Goal: Information Seeking & Learning: Learn about a topic

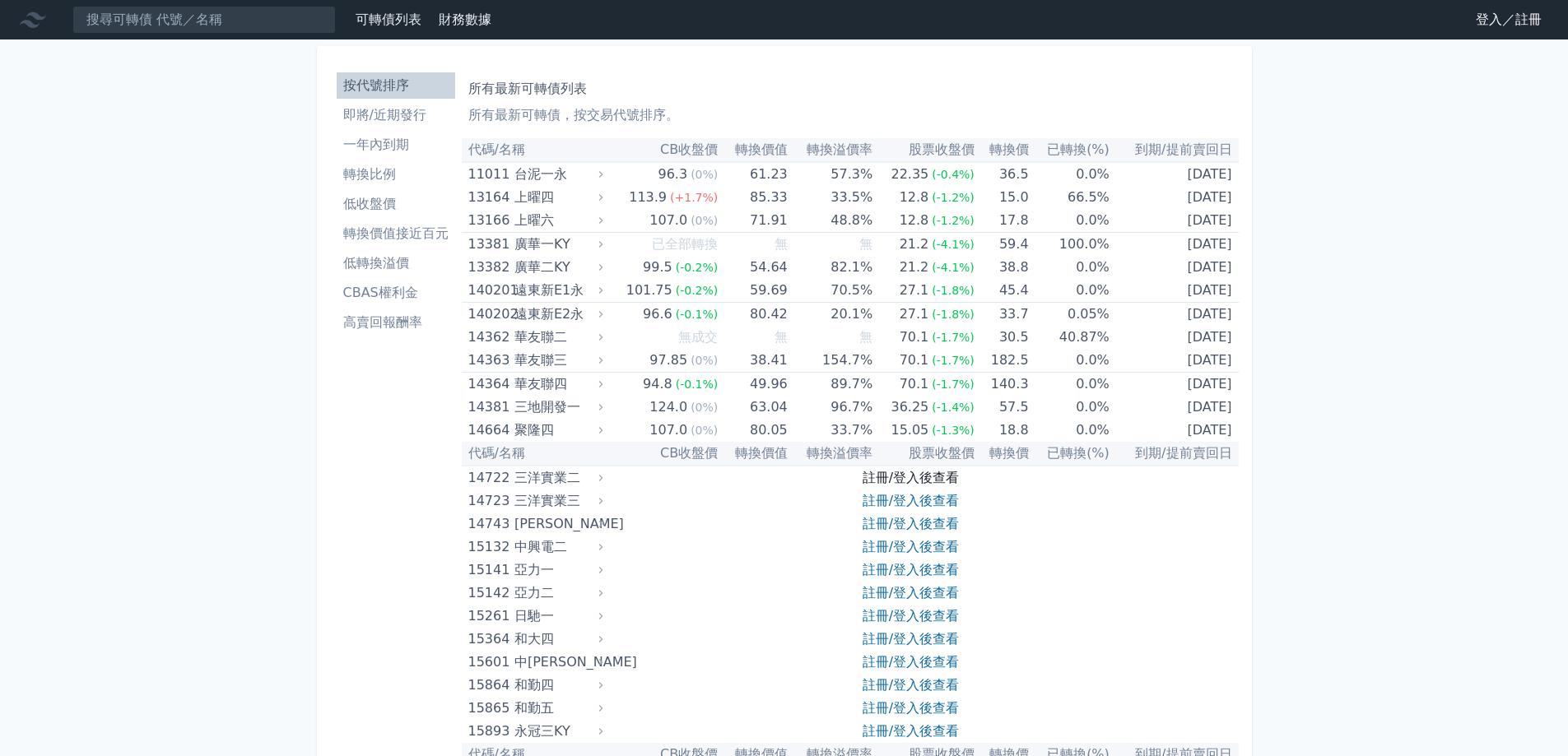
click at [929, 479] on link "註冊/登入後查看" at bounding box center [911, 477] width 96 height 15
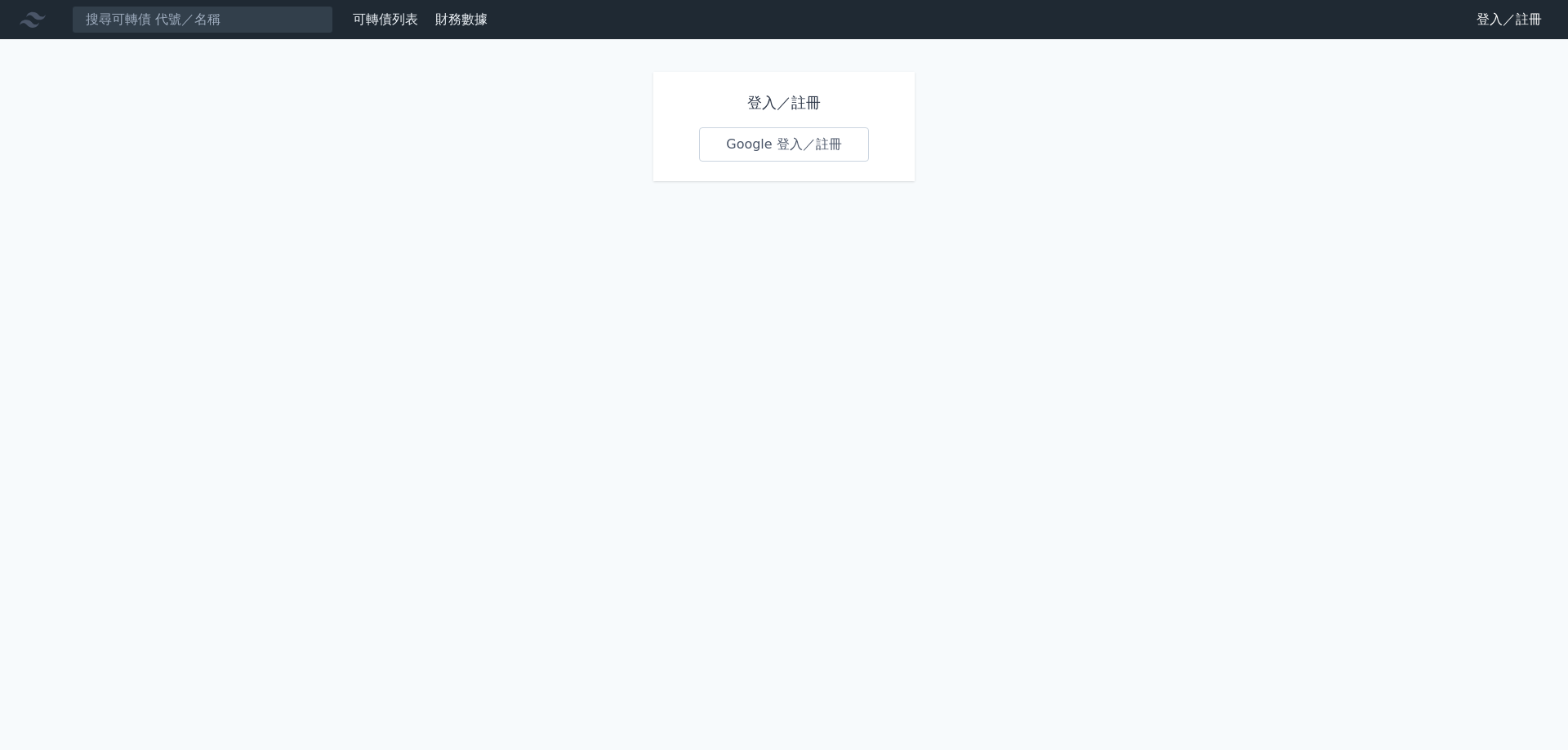
click at [802, 147] on link "Google 登入／註冊" at bounding box center [784, 144] width 170 height 34
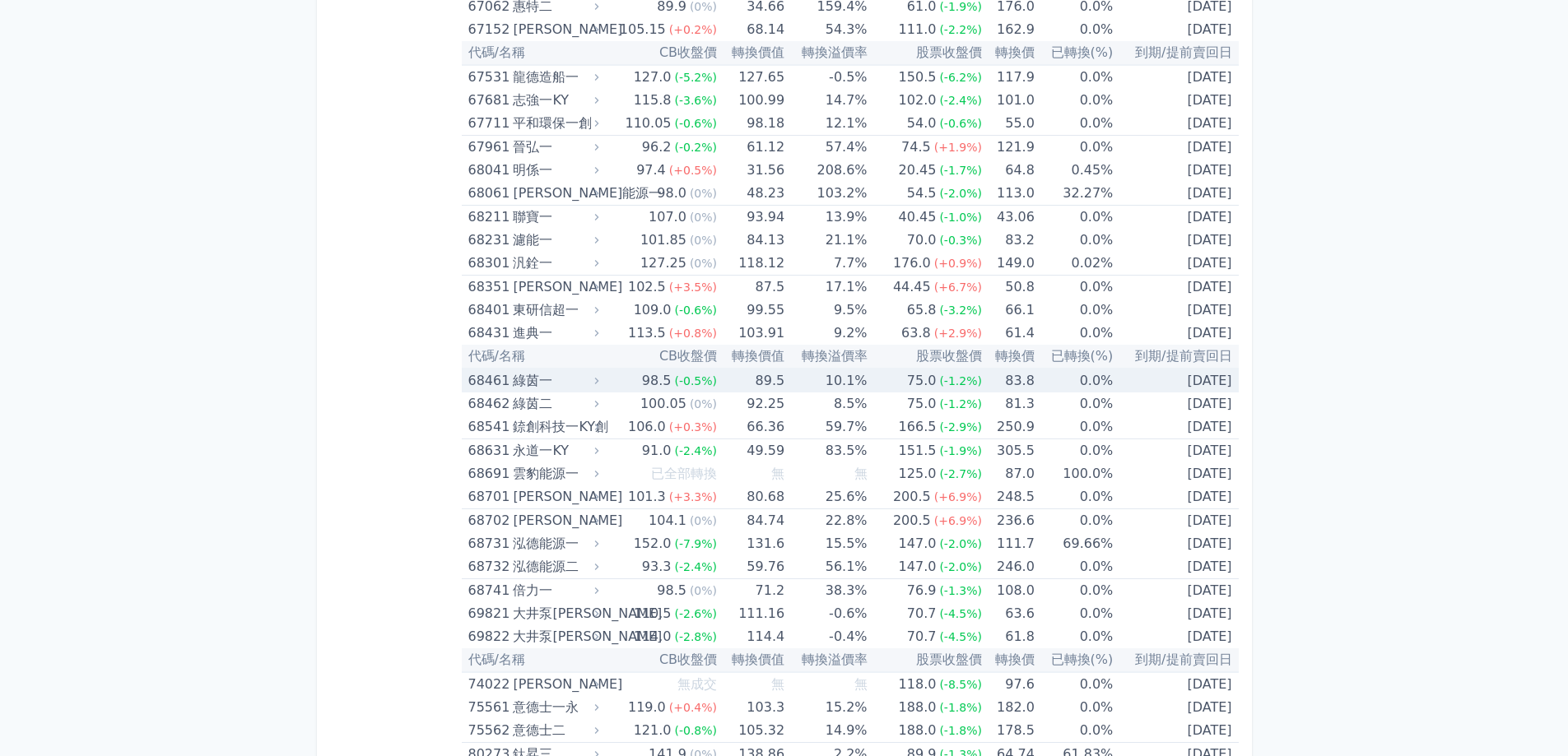
scroll to position [8477, 0]
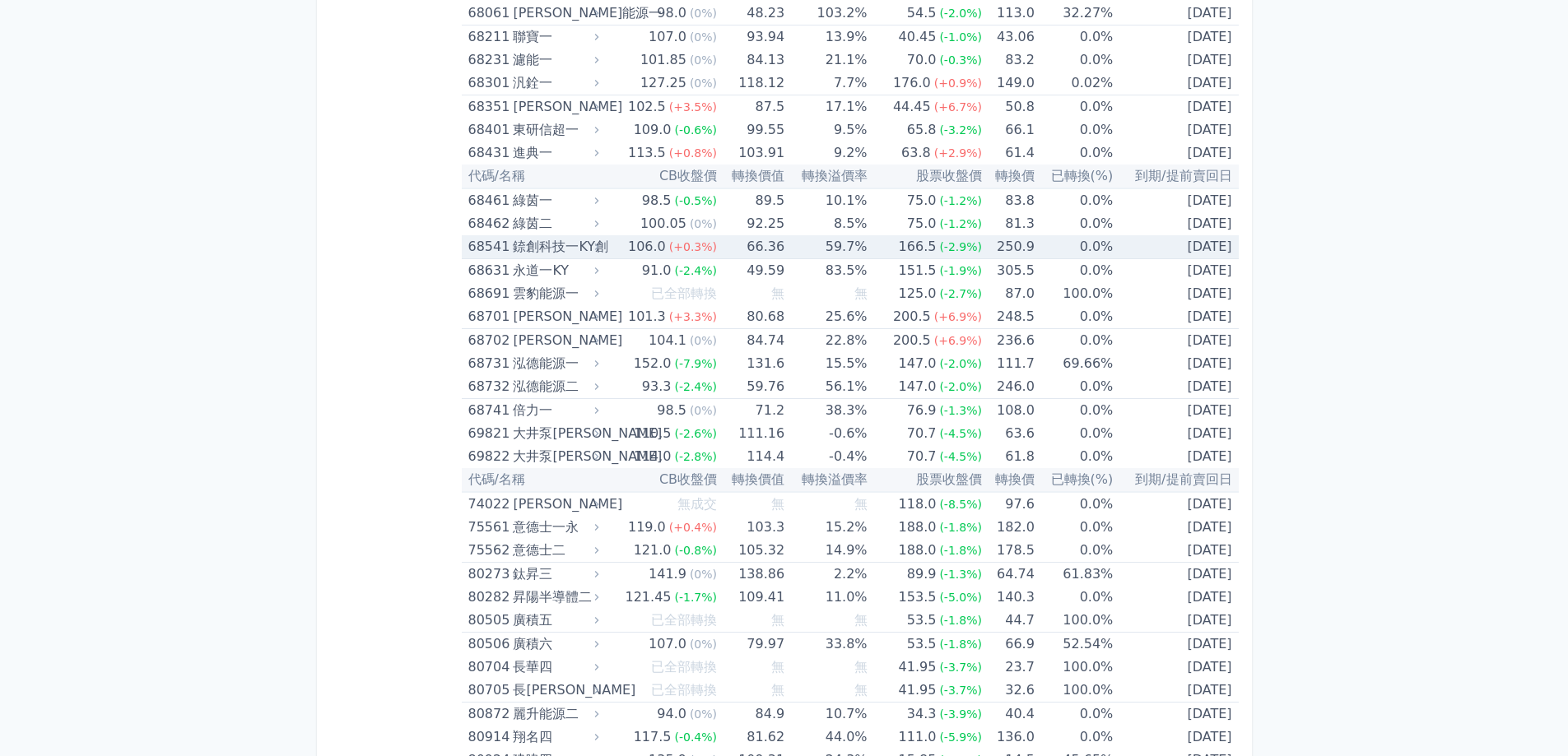
click at [974, 242] on span "(-2.9%)" at bounding box center [960, 246] width 43 height 13
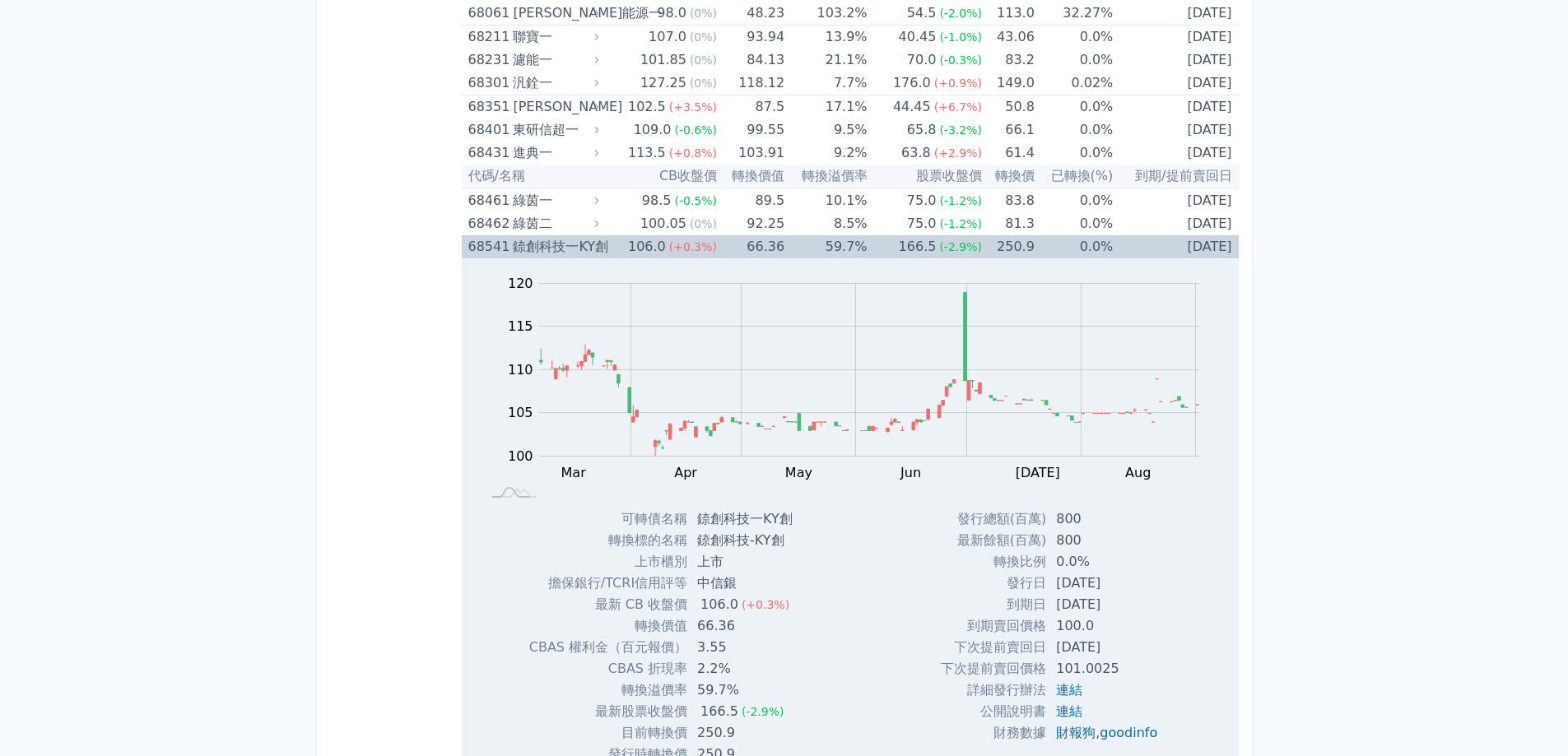
click at [894, 244] on td "166.5 (-2.9%)" at bounding box center [925, 246] width 115 height 23
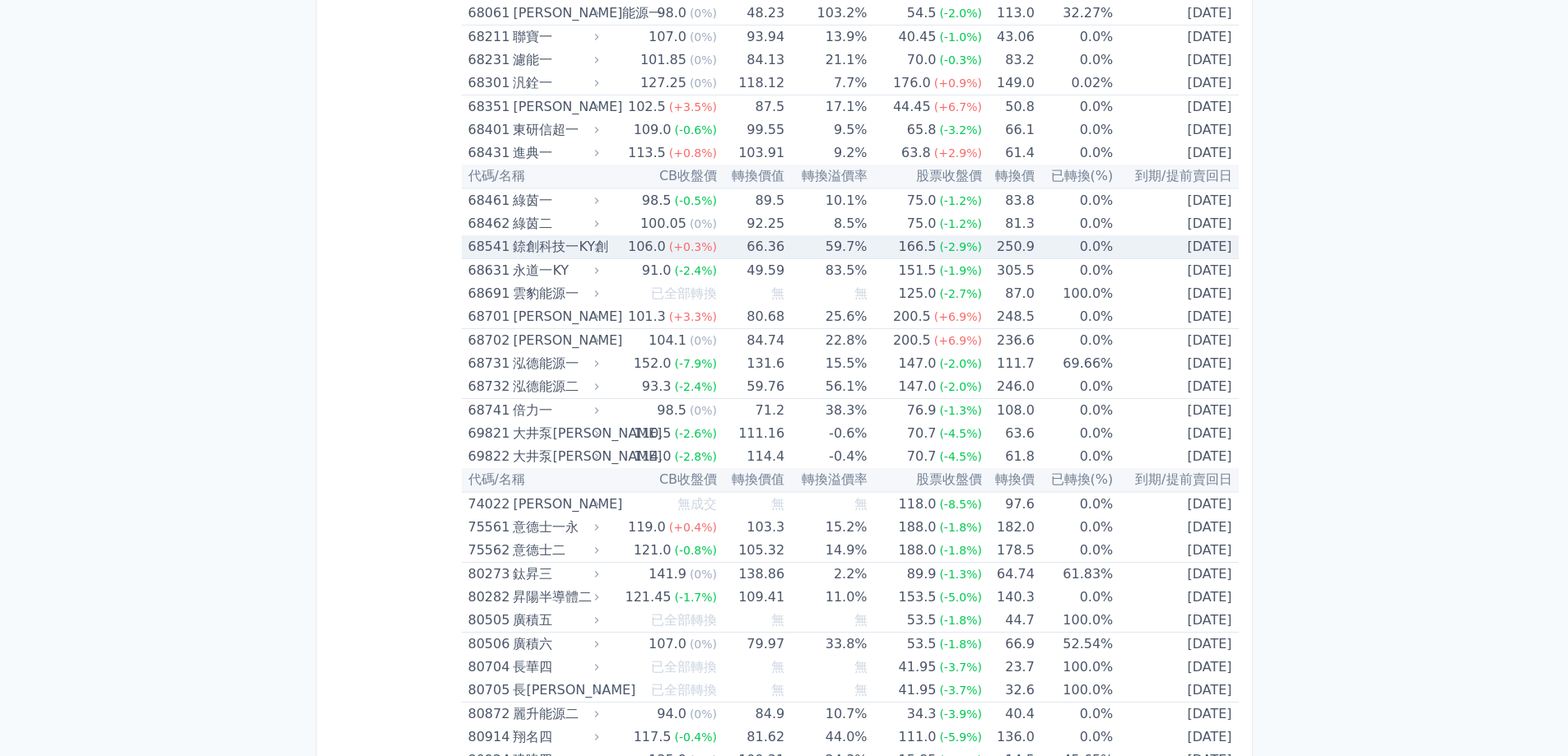
click at [1092, 238] on td "0.0%" at bounding box center [1074, 247] width 78 height 24
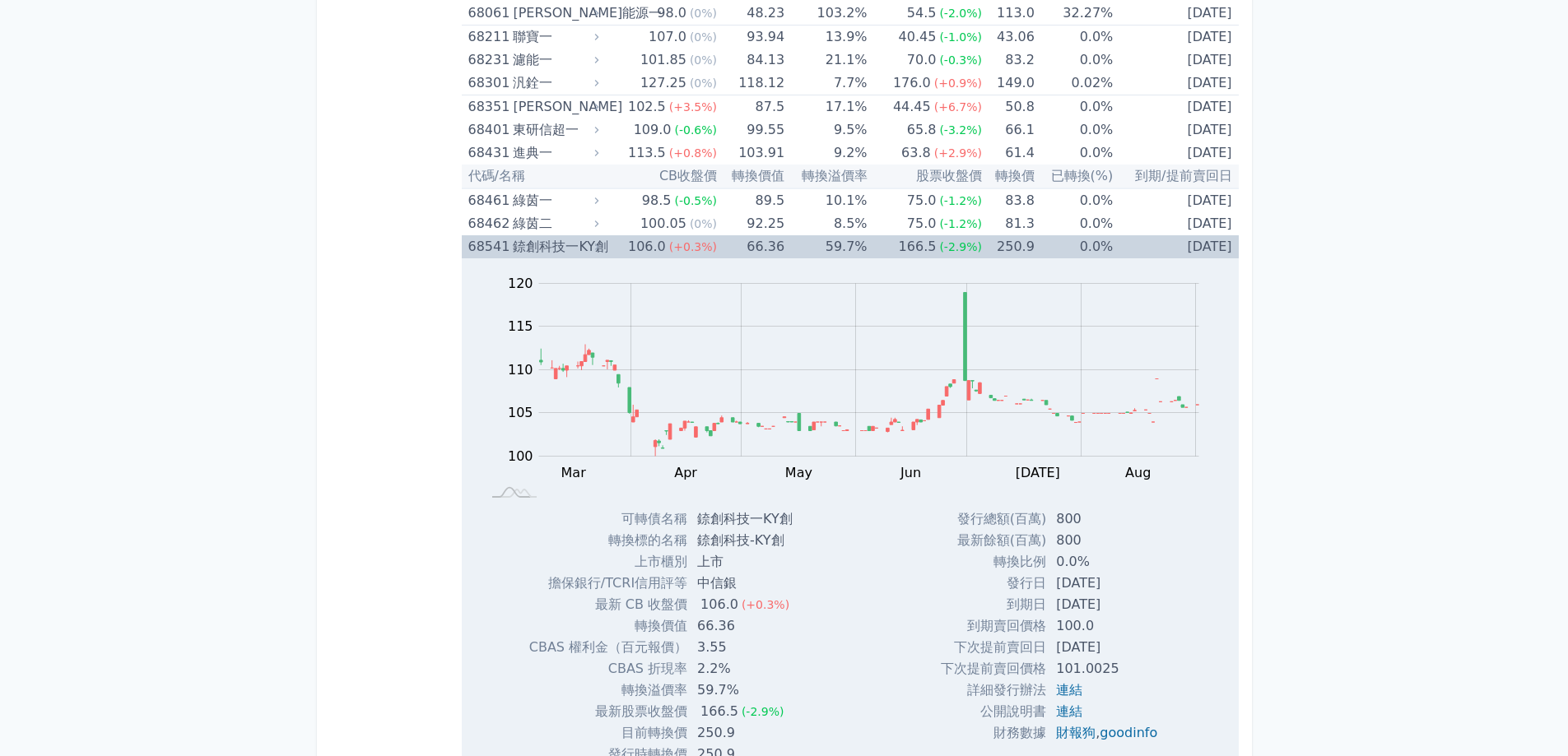
click at [1186, 244] on td "[DATE]" at bounding box center [1176, 246] width 125 height 23
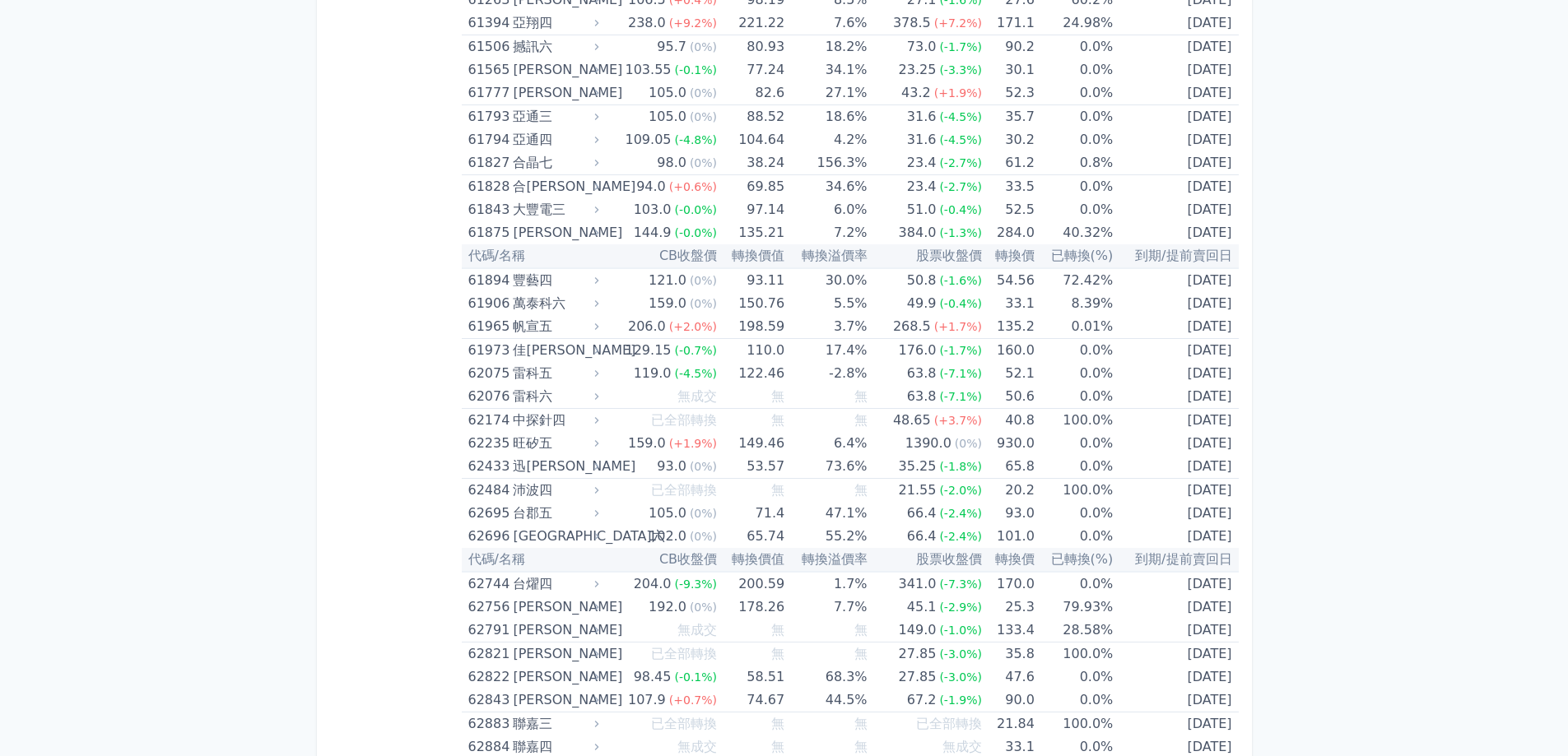
scroll to position [6502, 0]
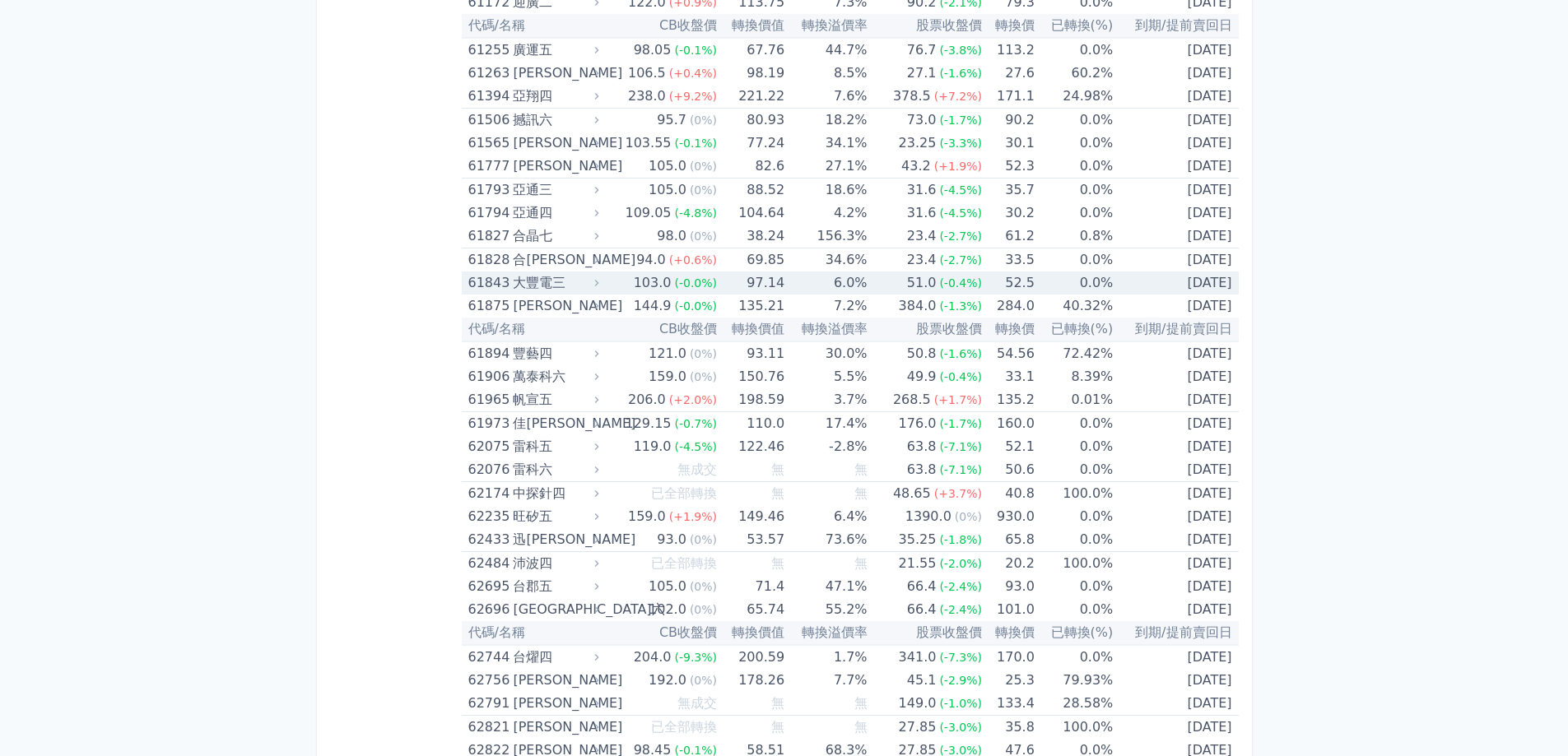
click at [1122, 275] on td "[DATE]" at bounding box center [1176, 283] width 125 height 23
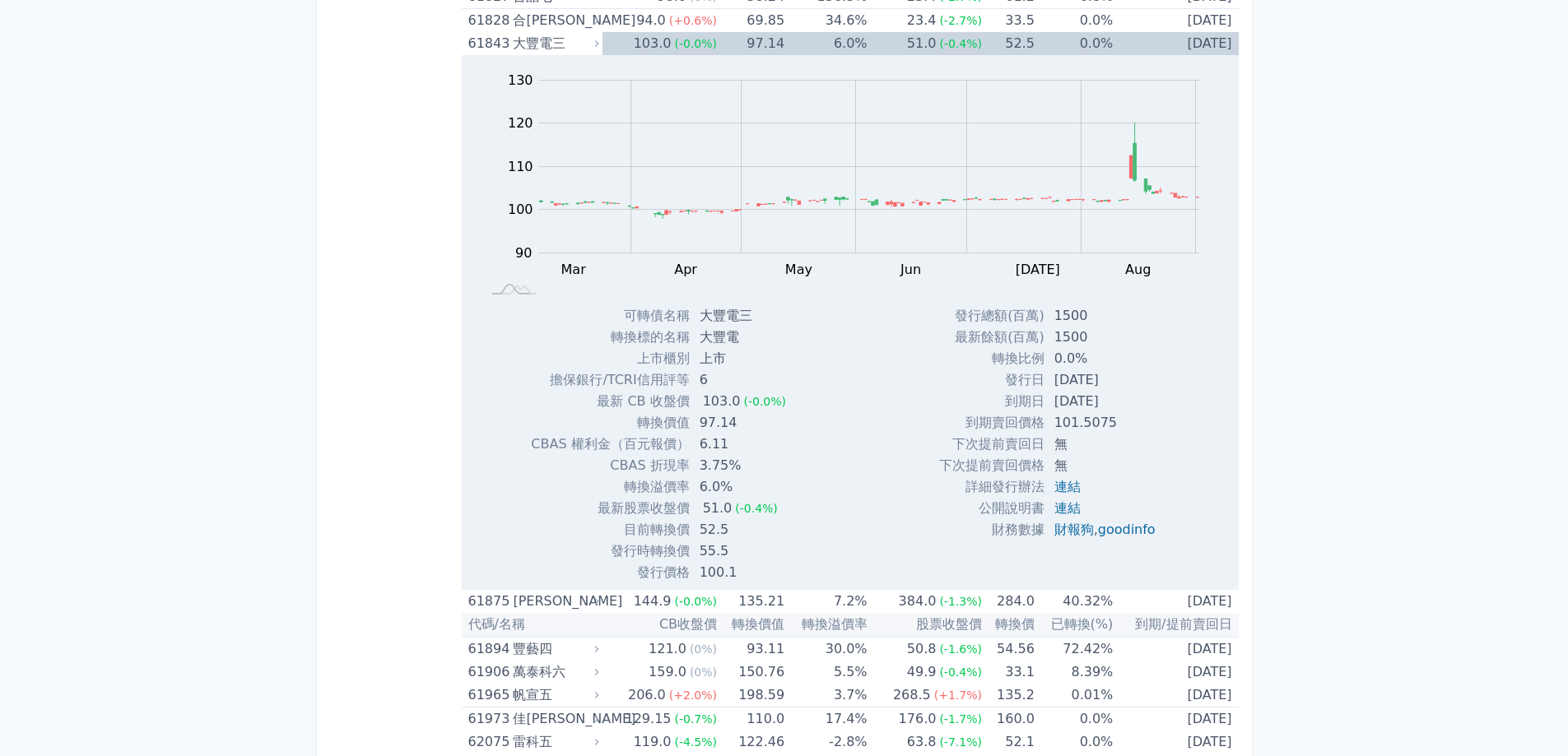
scroll to position [6749, 0]
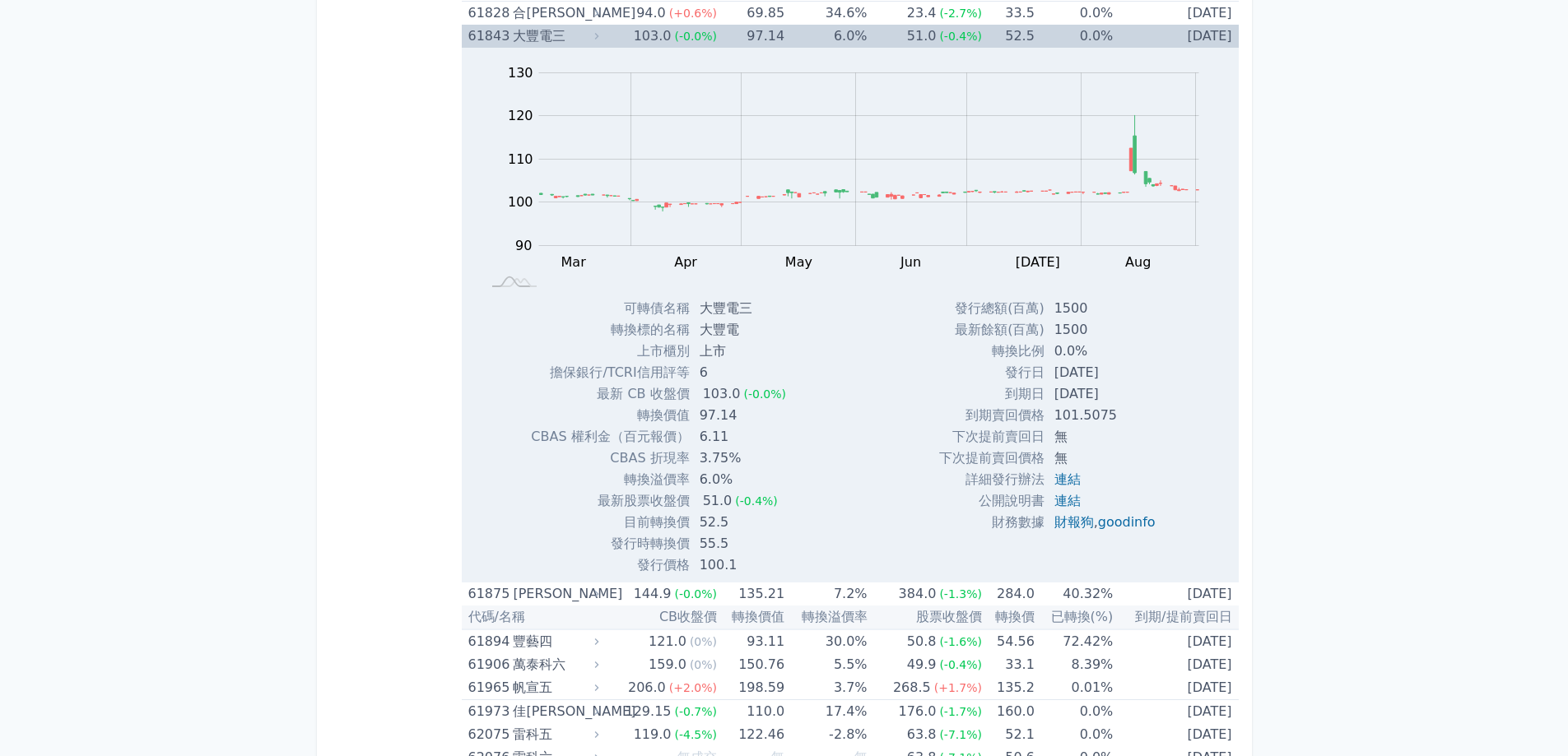
click at [992, 35] on td "52.5" at bounding box center [1009, 35] width 53 height 23
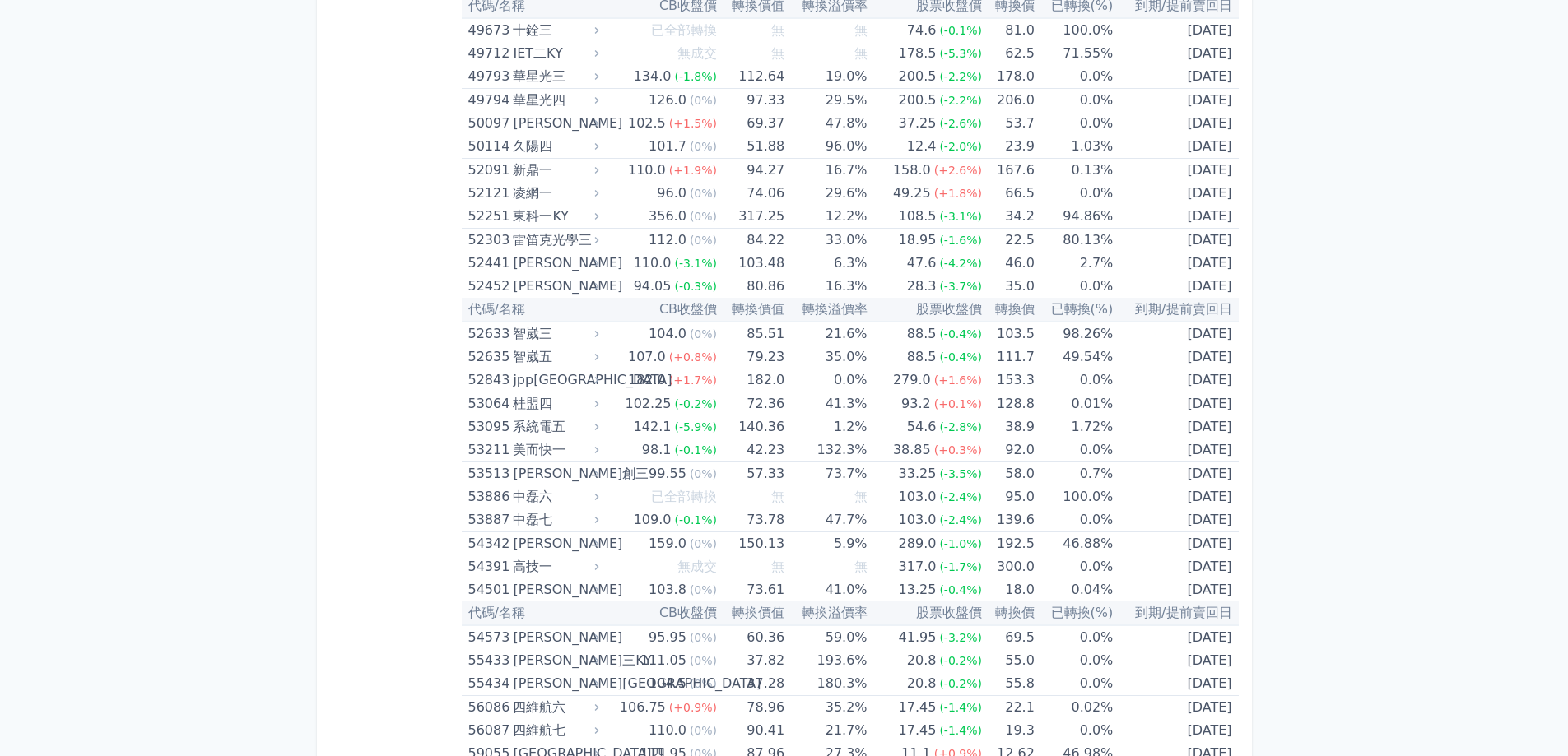
scroll to position [5761, 0]
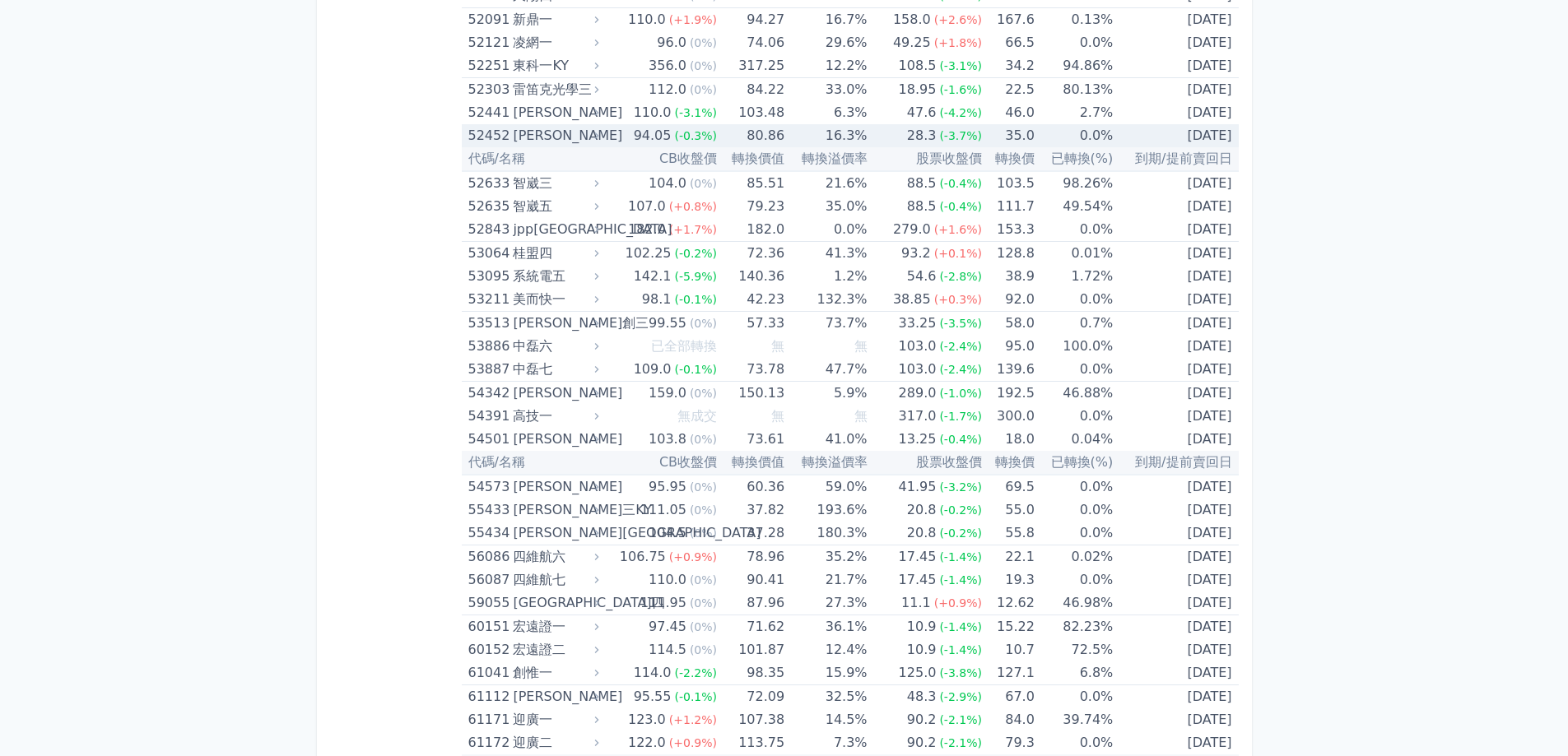
click at [1083, 138] on td "0.0%" at bounding box center [1074, 135] width 78 height 23
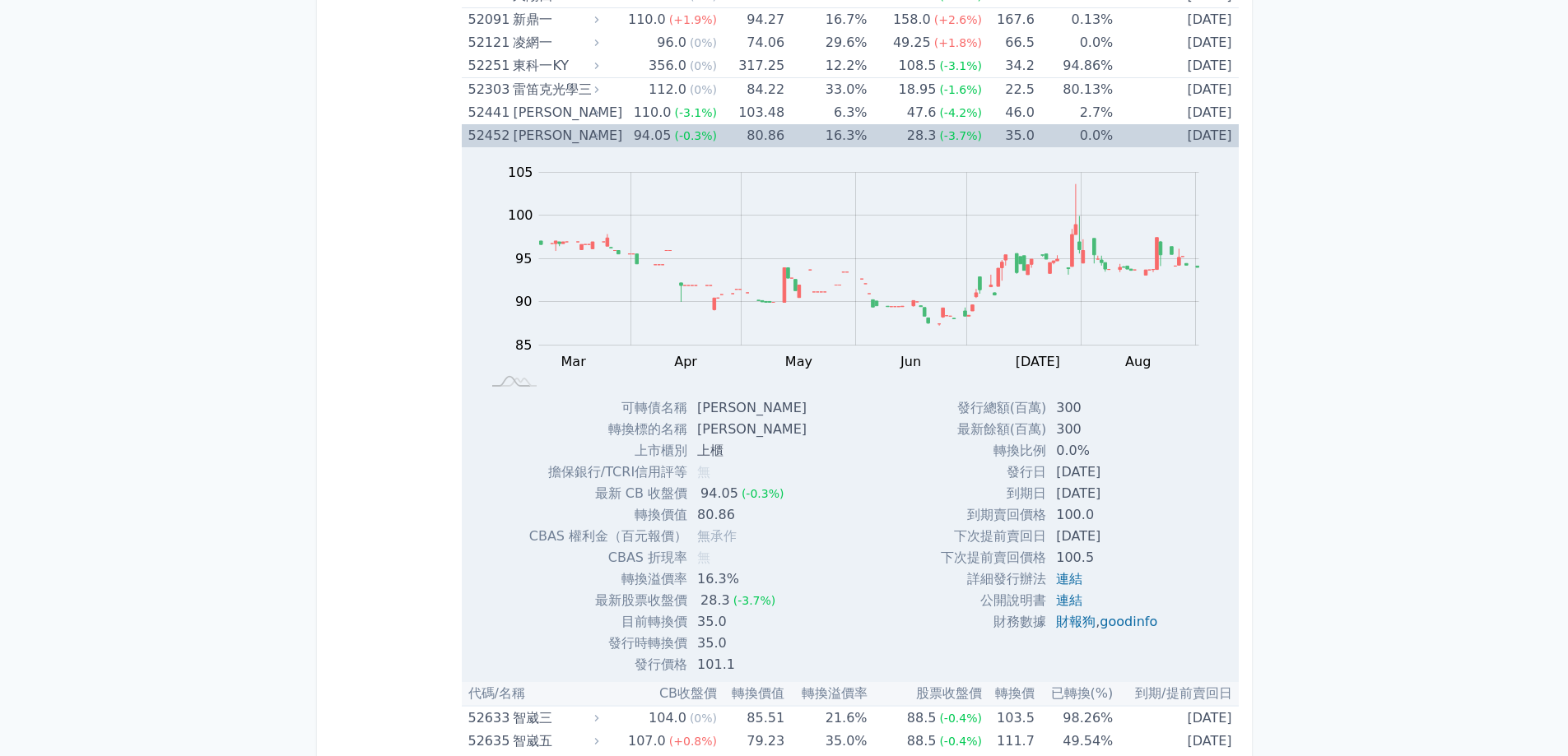
click at [921, 134] on div "28.3" at bounding box center [923, 135] width 36 height 23
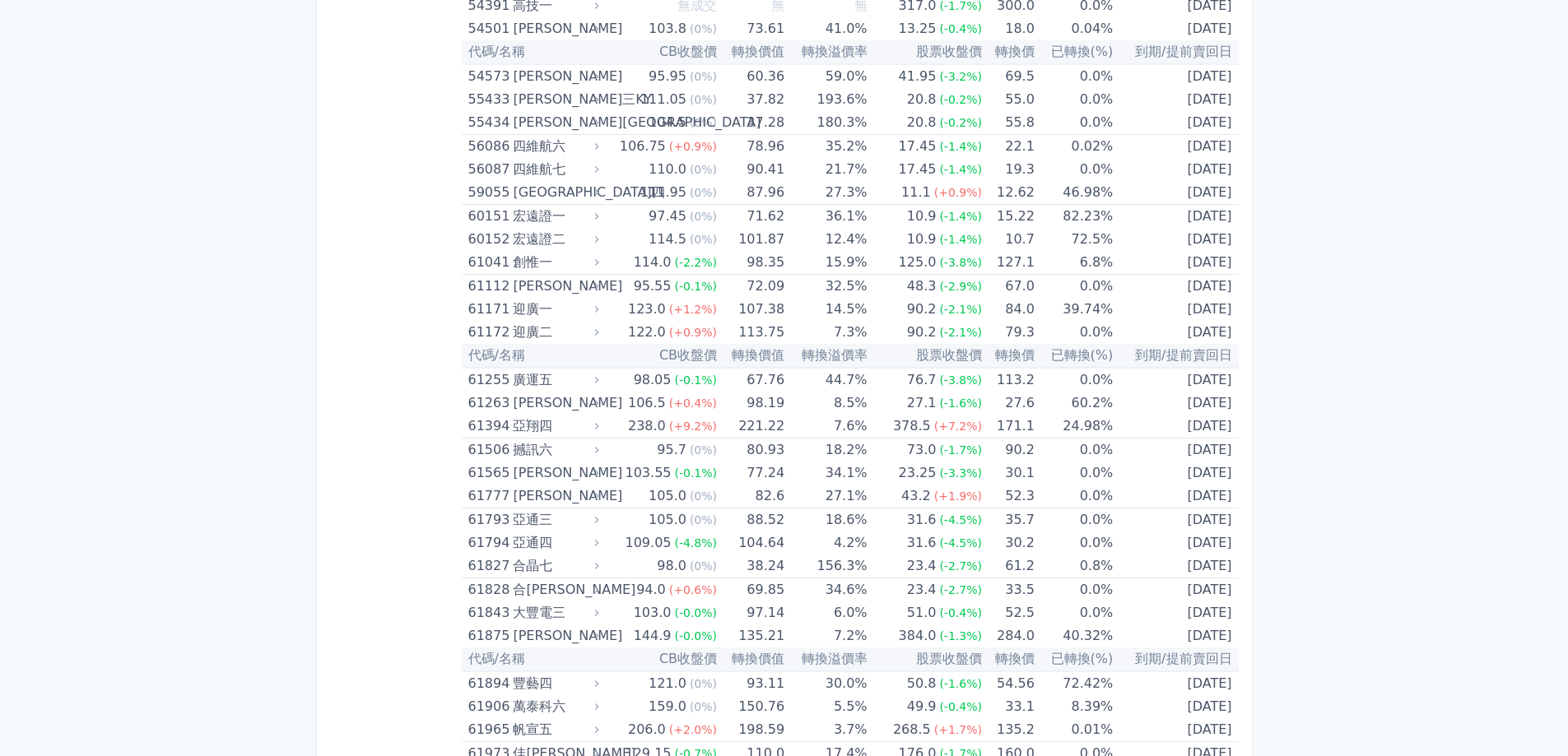
scroll to position [6172, 0]
